Goal: Complete application form

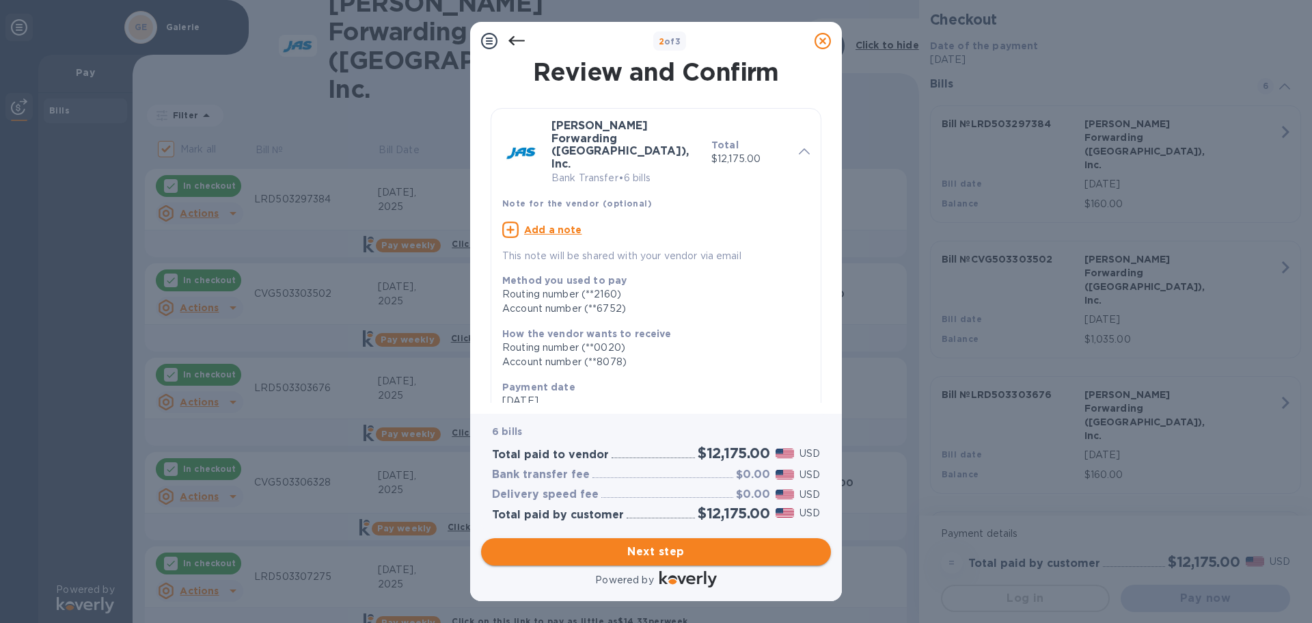
click at [674, 554] on span "Next step" at bounding box center [656, 551] width 328 height 16
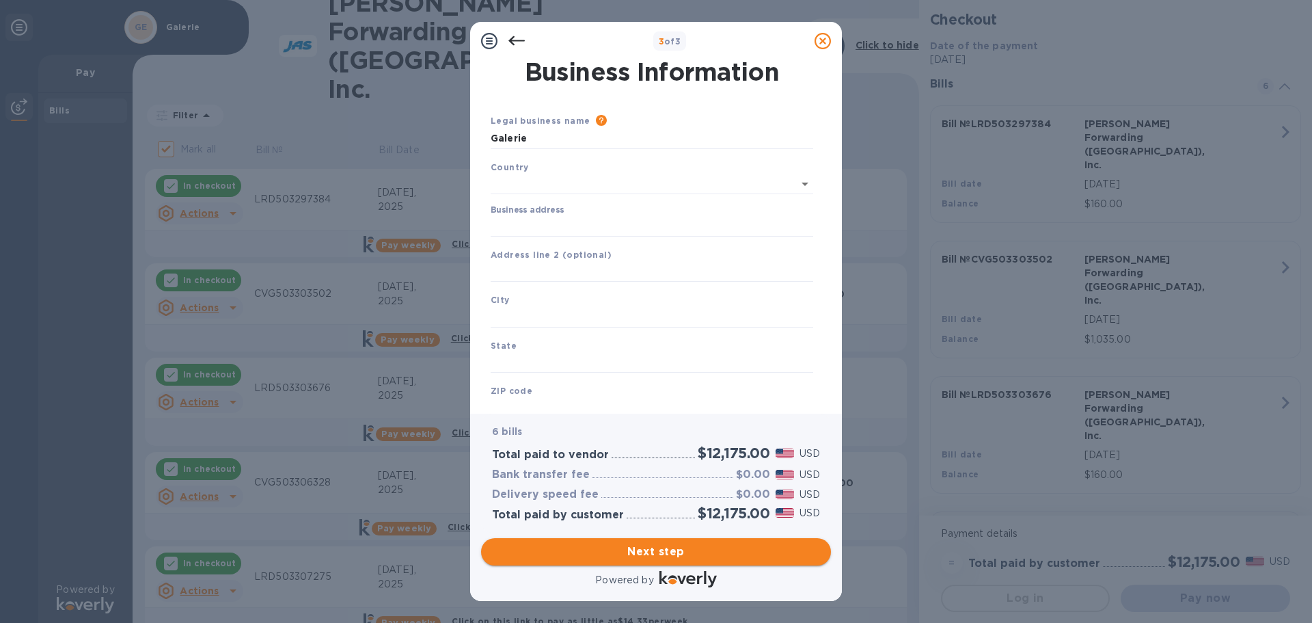
type input "[GEOGRAPHIC_DATA]"
click at [548, 219] on input "Business address" at bounding box center [652, 223] width 323 height 21
type input "[STREET_ADDRESS][PERSON_NAME]"
click at [496, 321] on input "text" at bounding box center [652, 314] width 323 height 21
type input "h"
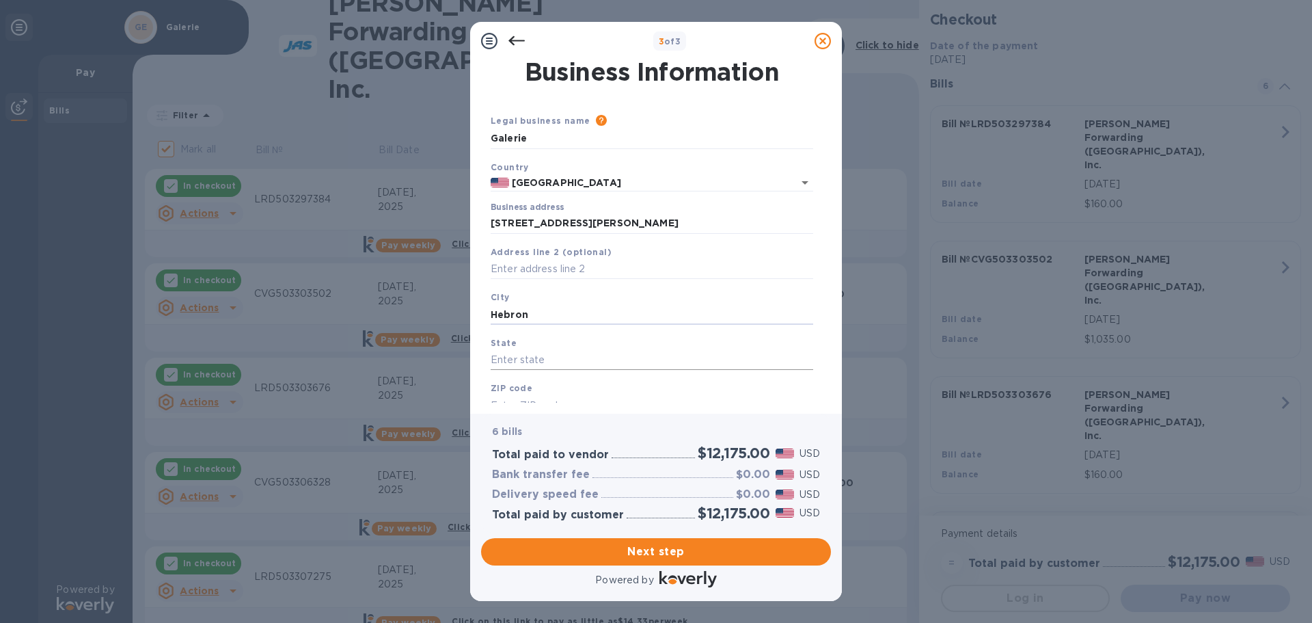
type input "Hebron"
click at [504, 354] on input "text" at bounding box center [652, 360] width 323 height 21
type input "KY"
click at [514, 379] on div "ZIP code" at bounding box center [652, 398] width 334 height 46
drag, startPoint x: 831, startPoint y: 345, endPoint x: 832, endPoint y: 367, distance: 21.9
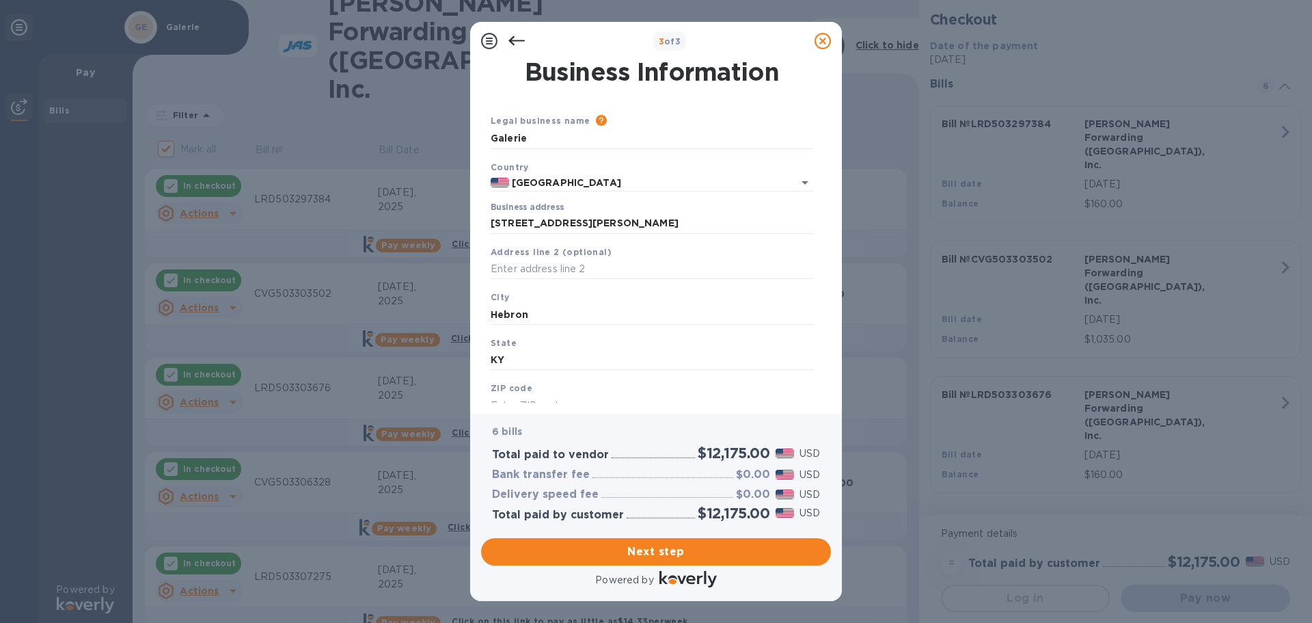
click at [832, 372] on div "Business Information Legal business name Please provide the legal name that app…" at bounding box center [656, 236] width 372 height 353
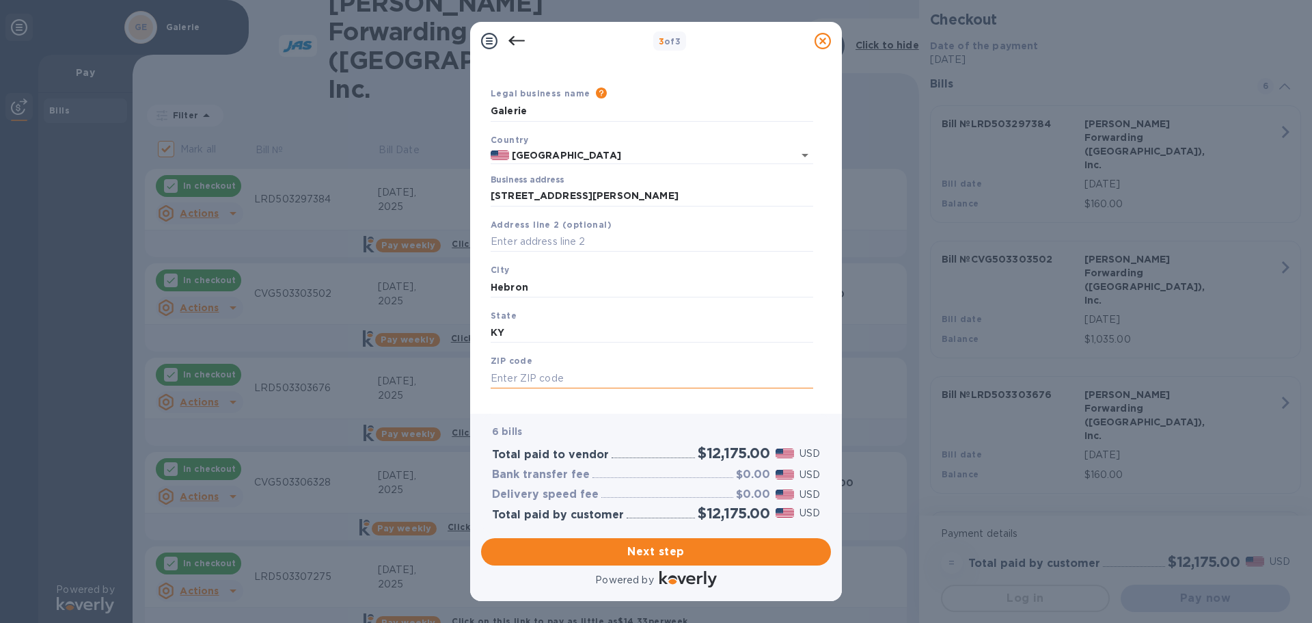
click at [524, 378] on input "text" at bounding box center [652, 378] width 323 height 21
type input "41048"
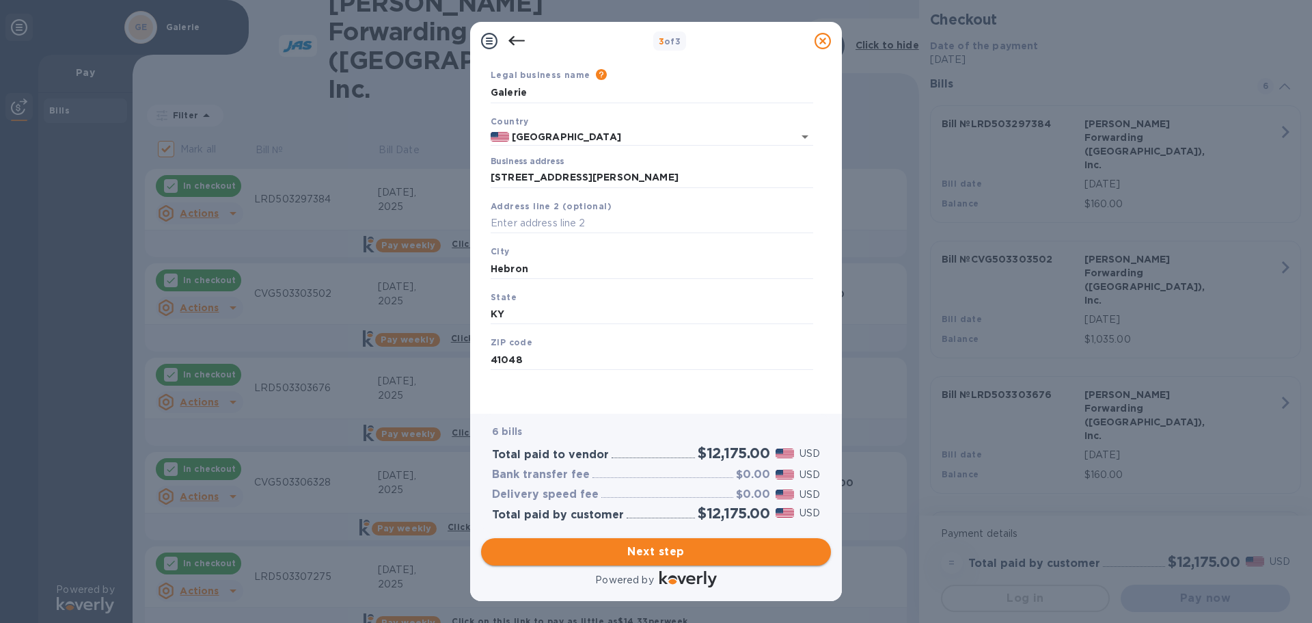
click at [678, 550] on span "Next step" at bounding box center [656, 551] width 328 height 16
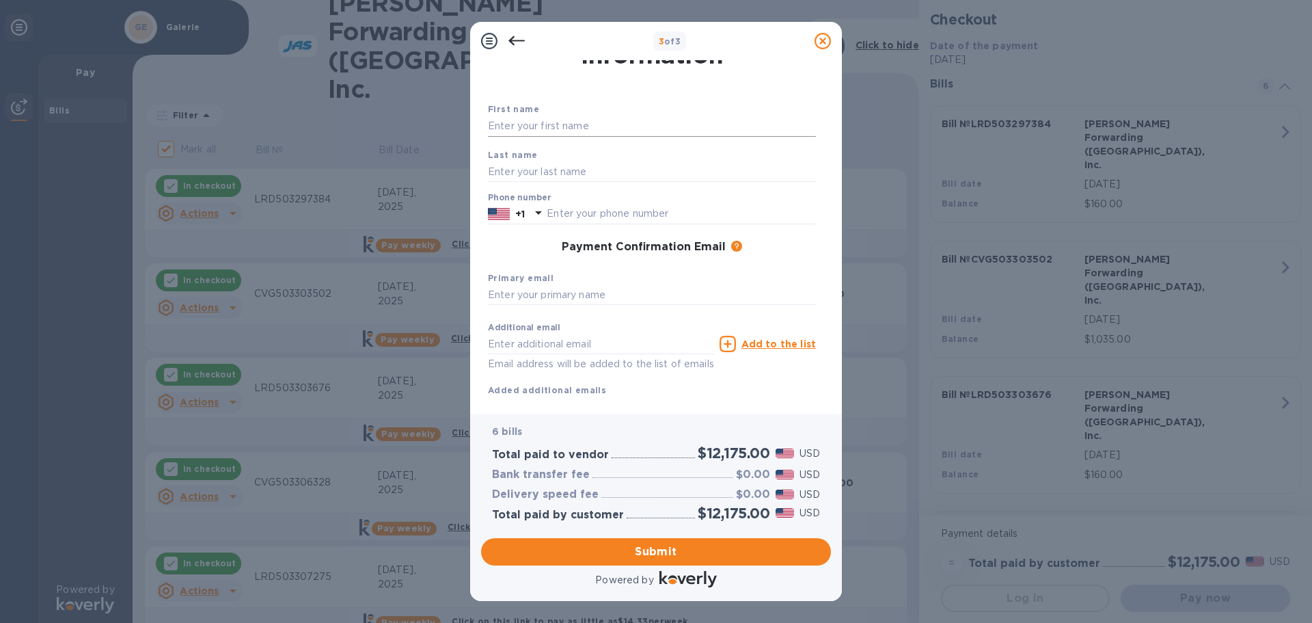
click at [532, 124] on input "text" at bounding box center [652, 126] width 328 height 21
type input "[PERSON_NAME]"
click at [508, 170] on input "text" at bounding box center [652, 171] width 328 height 21
type input "[PERSON_NAME]"
click at [511, 296] on input "text" at bounding box center [652, 295] width 328 height 21
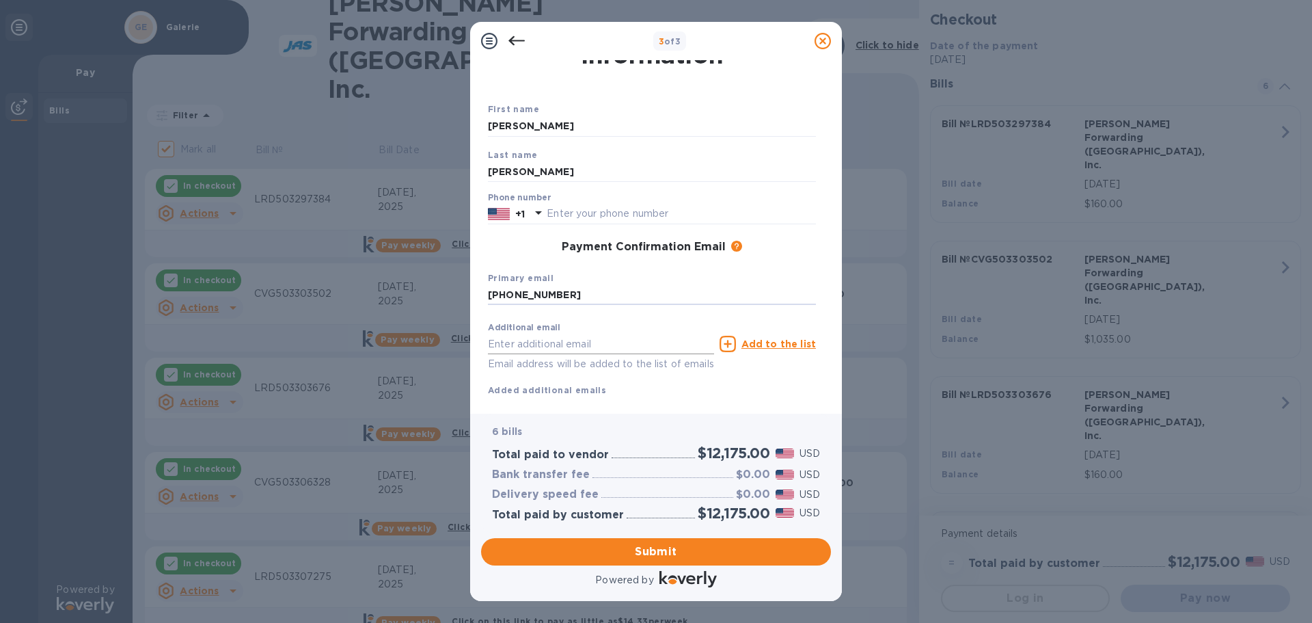
type input "[PHONE_NUMBER]"
click at [488, 345] on input "text" at bounding box center [601, 344] width 226 height 21
type input "[EMAIL_ADDRESS][DOMAIN_NAME]"
drag, startPoint x: 560, startPoint y: 290, endPoint x: 477, endPoint y: 297, distance: 83.0
click at [477, 297] on div "Payment Contact Information First name [PERSON_NAME] Last name [PERSON_NAME] Ph…" at bounding box center [656, 236] width 372 height 353
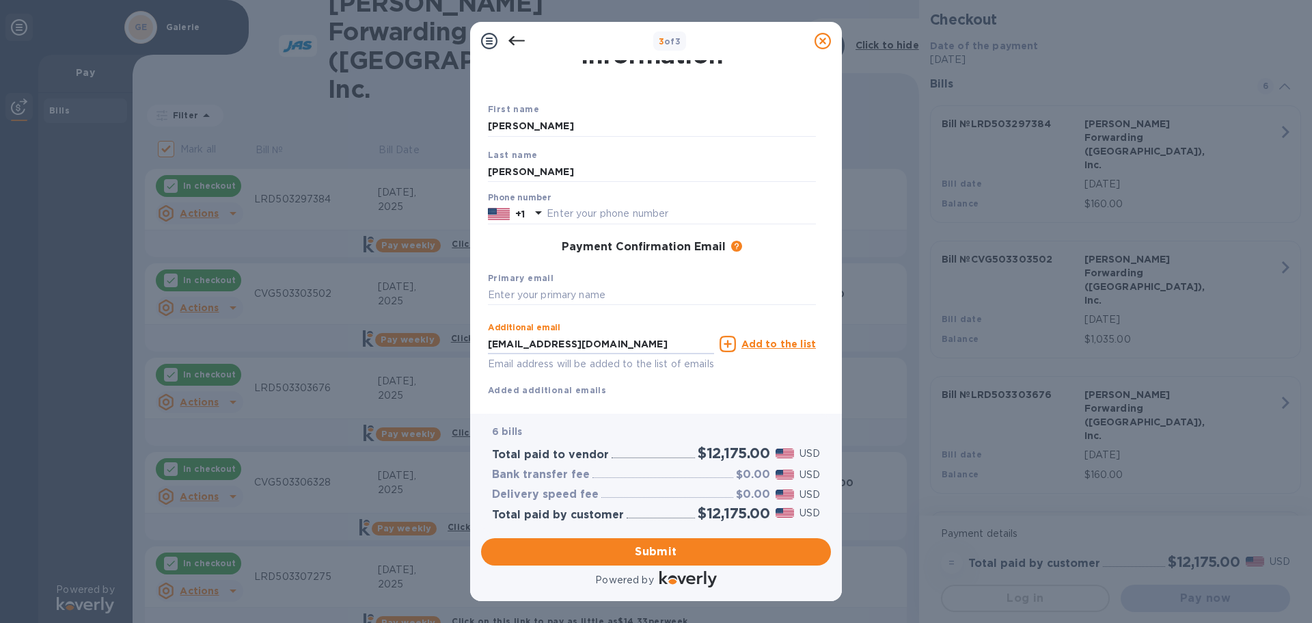
drag, startPoint x: 619, startPoint y: 342, endPoint x: 469, endPoint y: 343, distance: 149.7
click at [469, 343] on div "3 of 3 Payment Contact Information First name [PERSON_NAME] Last name [PERSON_N…" at bounding box center [656, 311] width 1312 height 623
click at [491, 297] on input "text" at bounding box center [652, 295] width 328 height 21
paste input "[EMAIL_ADDRESS][DOMAIN_NAME]"
type input "[EMAIL_ADDRESS][DOMAIN_NAME]"
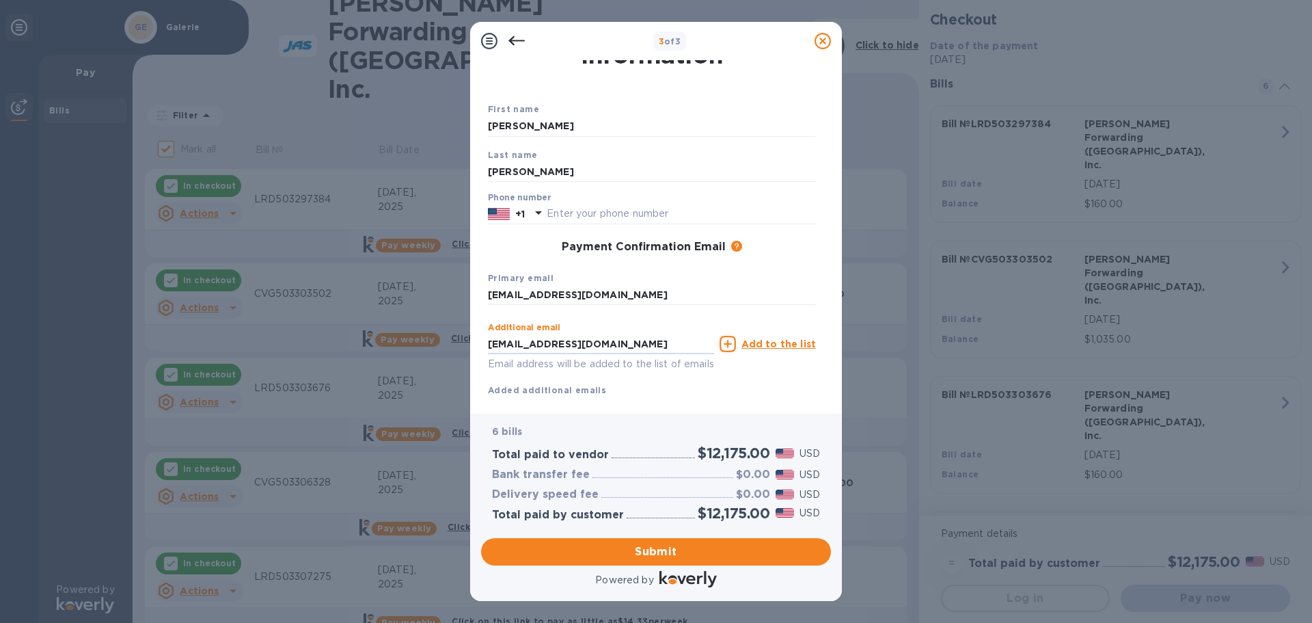
drag, startPoint x: 616, startPoint y: 342, endPoint x: 454, endPoint y: 341, distance: 161.3
click at [454, 341] on div "3 of 3 Payment Contact Information First name [PERSON_NAME] Last name [PERSON_N…" at bounding box center [656, 311] width 1312 height 623
click at [556, 216] on input "text" at bounding box center [681, 214] width 269 height 21
type input "8595388139"
click at [651, 553] on span "Submit" at bounding box center [656, 551] width 328 height 16
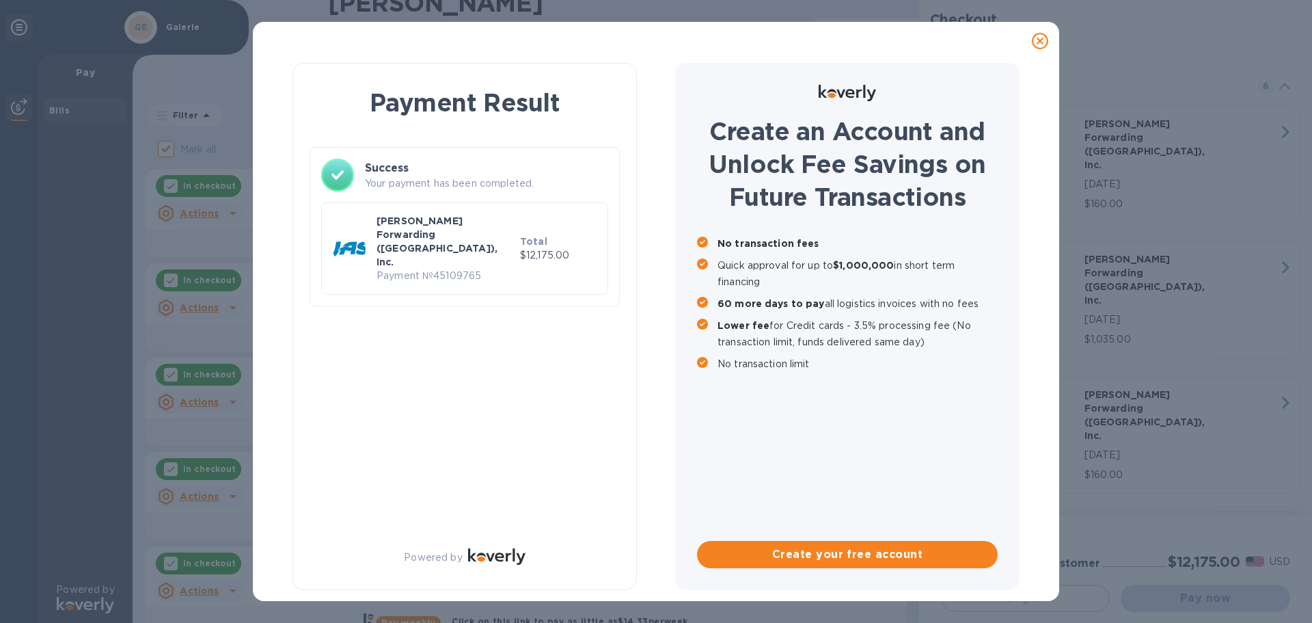
checkbox input "false"
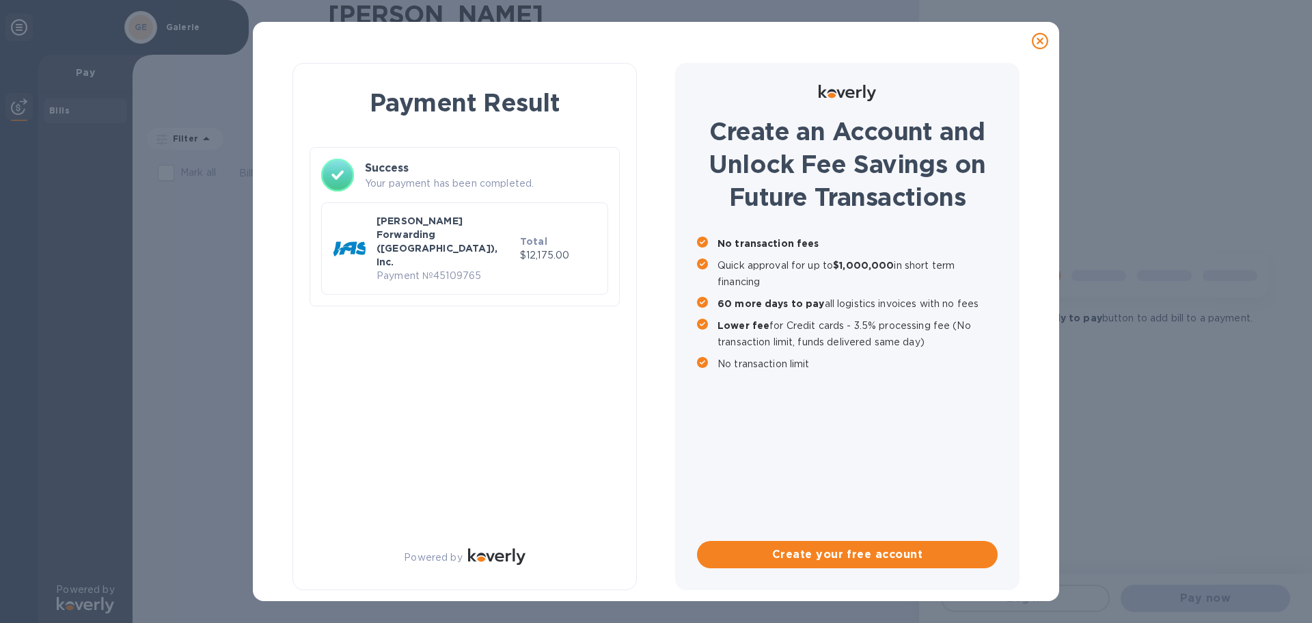
scroll to position [0, 0]
